Goal: Information Seeking & Learning: Learn about a topic

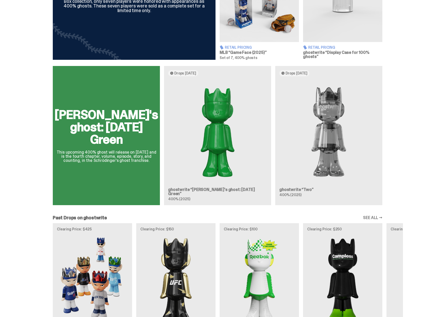
scroll to position [253, 0]
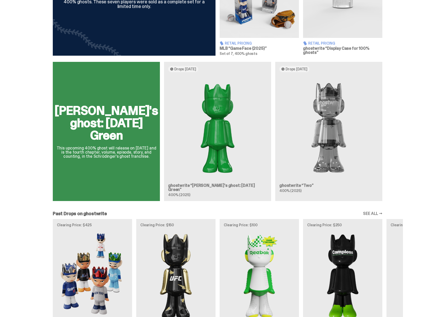
click at [406, 132] on div "Schrödinger's ghost: Sunday Green This upcoming 400% ghost will release on Augu…" at bounding box center [217, 133] width 435 height 143
click at [325, 130] on div "Schrödinger's ghost: Sunday Green This upcoming 400% ghost will release on Augu…" at bounding box center [217, 133] width 371 height 143
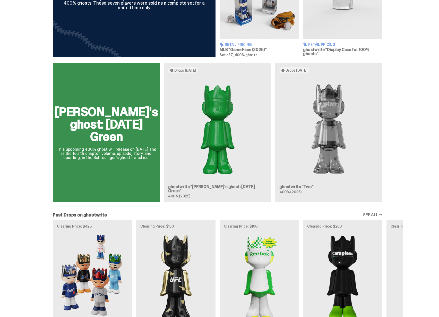
scroll to position [241, 0]
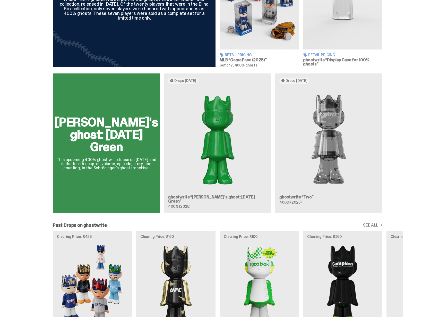
click at [120, 149] on div "Schrödinger's ghost: Sunday Green This upcoming 400% ghost will release on Augu…" at bounding box center [217, 144] width 371 height 143
click at [108, 161] on div "Schrödinger's ghost: Sunday Green This upcoming 400% ghost will release on Augu…" at bounding box center [217, 144] width 371 height 143
click at [237, 177] on div "Schrödinger's ghost: Sunday Green This upcoming 400% ghost will release on Augu…" at bounding box center [217, 144] width 371 height 143
click at [286, 176] on div "Schrödinger's ghost: Sunday Green This upcoming 400% ghost will release on Augu…" at bounding box center [217, 144] width 371 height 143
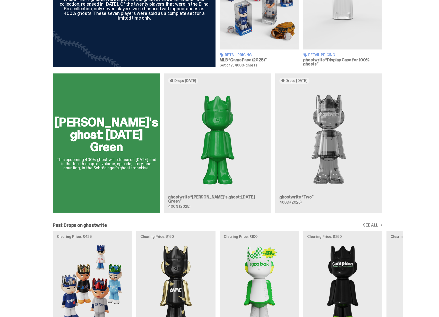
click at [325, 124] on div "Schrödinger's ghost: Sunday Green This upcoming 400% ghost will release on Augu…" at bounding box center [217, 144] width 371 height 143
click at [294, 80] on div "Schrödinger's ghost: Sunday Green This upcoming 400% ghost will release on Augu…" at bounding box center [217, 144] width 371 height 143
click at [120, 116] on div "Schrödinger's ghost: Sunday Green This upcoming 400% ghost will release on Augu…" at bounding box center [217, 144] width 371 height 143
click at [365, 223] on div "Past Drops on ghostwrite SEE ALL →" at bounding box center [218, 225] width 330 height 5
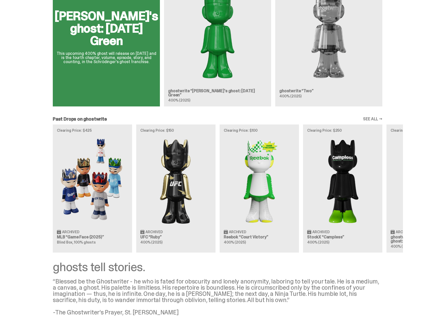
scroll to position [347, 0]
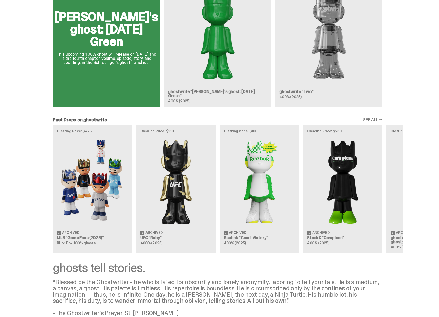
click at [370, 118] on link "SEE ALL →" at bounding box center [372, 120] width 19 height 4
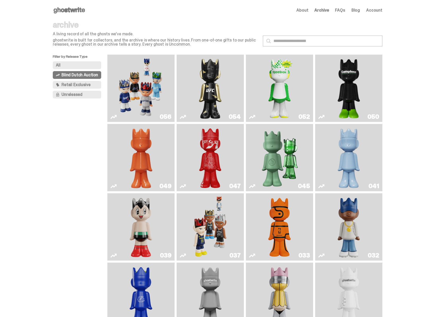
click at [150, 101] on img "Game Face (2025)" at bounding box center [141, 88] width 50 height 63
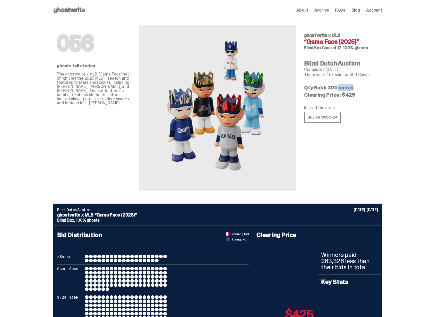
drag, startPoint x: 333, startPoint y: 90, endPoint x: 345, endPoint y: 87, distance: 12.1
click at [345, 87] on p "Qty Sold: 300 cases" at bounding box center [341, 87] width 74 height 5
click at [117, 89] on p "The ghostwrite x MLB "Game Face" set chronicles the 2025 MLB™ season and featur…" at bounding box center [94, 88] width 74 height 33
